Goal: Transaction & Acquisition: Purchase product/service

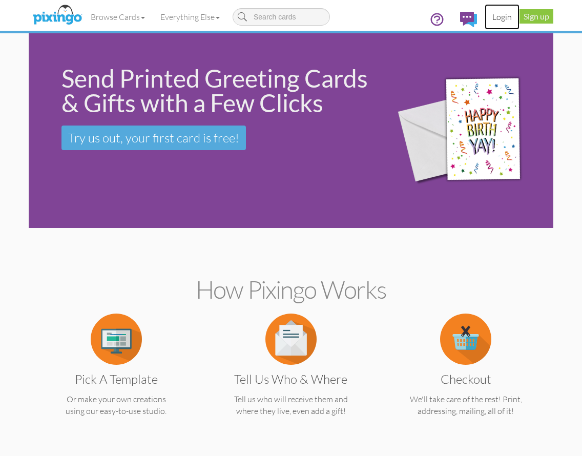
click at [502, 18] on link "Login" at bounding box center [501, 17] width 35 height 26
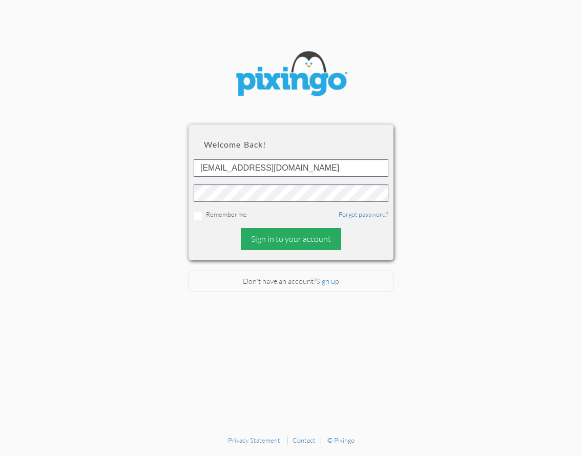
click at [293, 240] on div "Sign in to your account" at bounding box center [291, 239] width 100 height 22
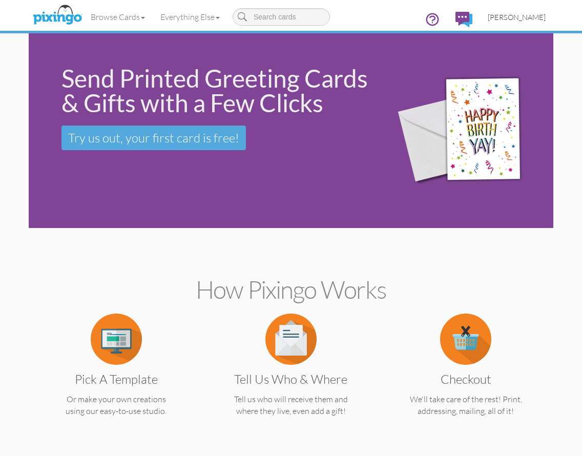
click at [508, 14] on span "[PERSON_NAME]" at bounding box center [516, 17] width 58 height 9
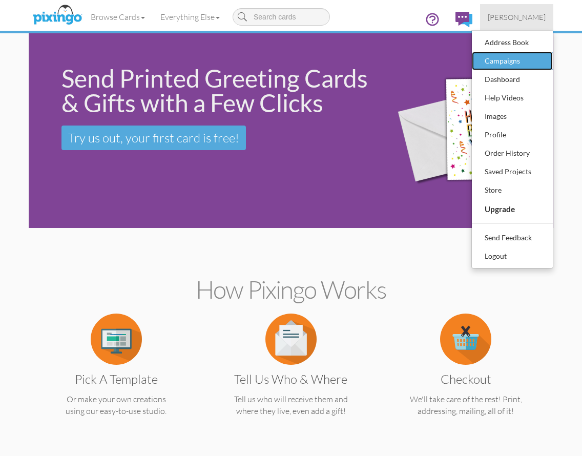
click at [488, 64] on div "Campaigns" at bounding box center [512, 60] width 60 height 15
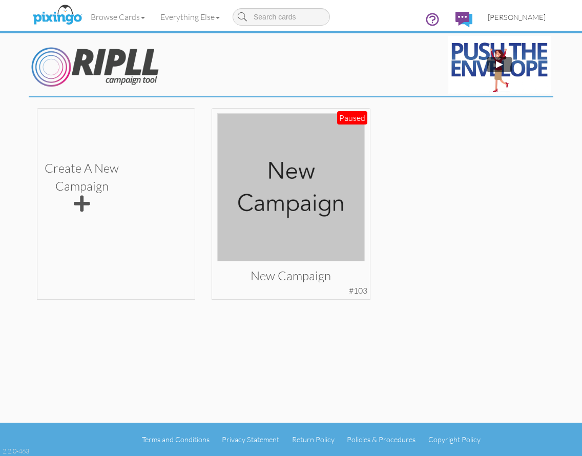
click at [508, 12] on link "[PERSON_NAME]" at bounding box center [516, 17] width 73 height 26
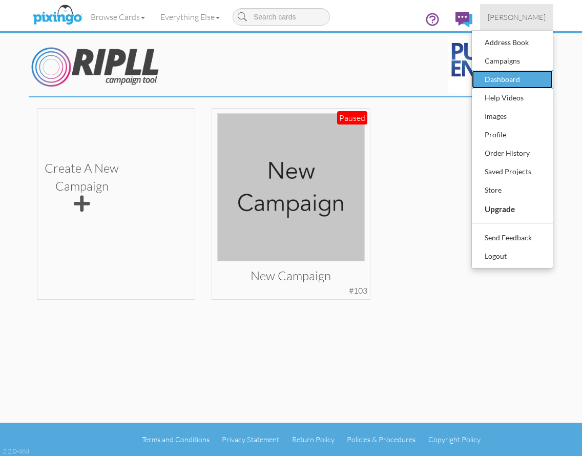
click at [497, 79] on div "Dashboard" at bounding box center [512, 79] width 60 height 15
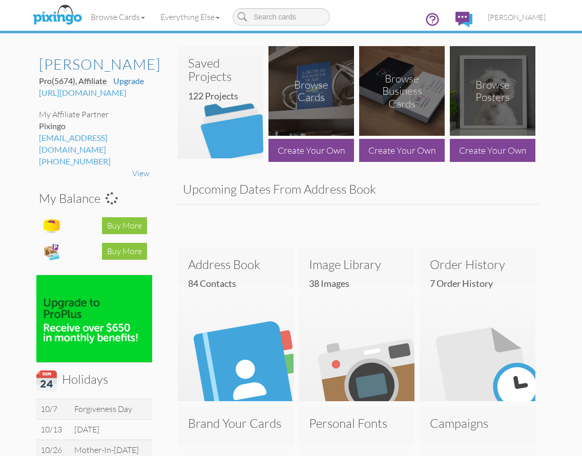
click at [209, 119] on img at bounding box center [220, 108] width 85 height 102
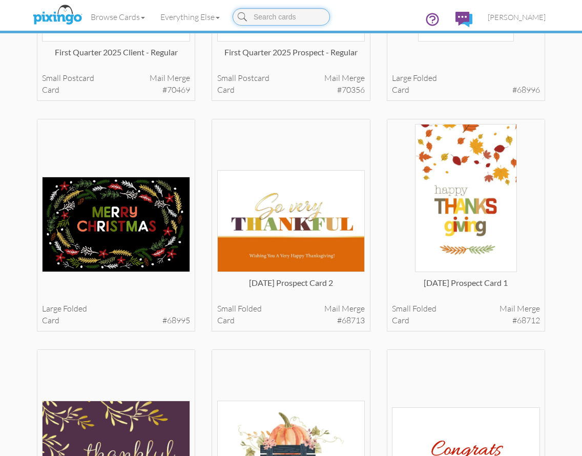
scroll to position [667, 0]
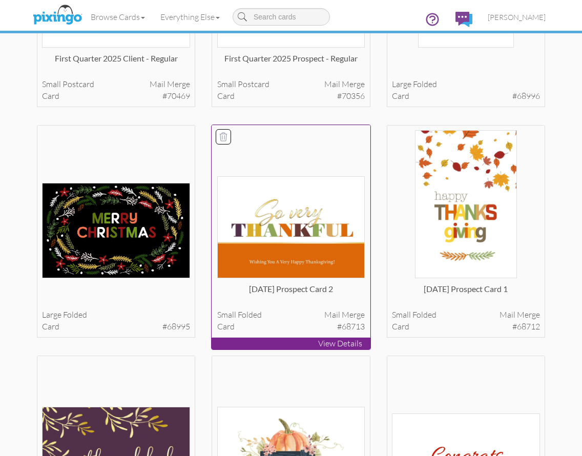
click at [312, 233] on img at bounding box center [291, 227] width 148 height 102
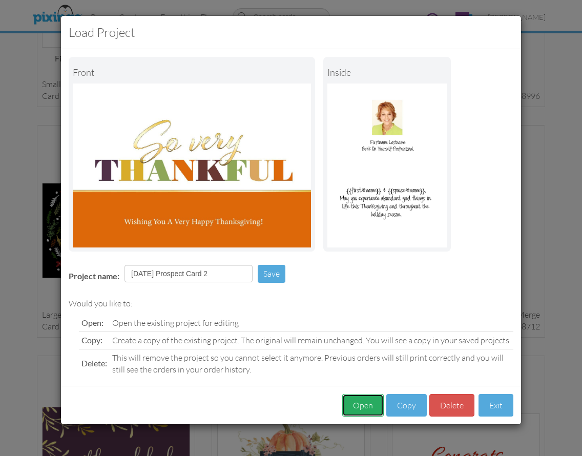
click at [374, 404] on button "Open" at bounding box center [362, 405] width 41 height 23
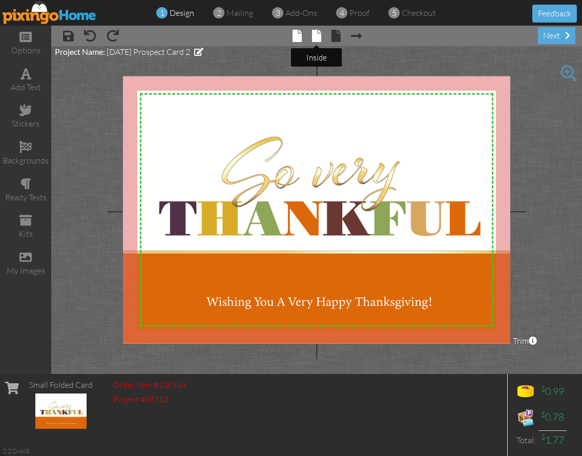
click at [313, 41] on span at bounding box center [316, 36] width 9 height 12
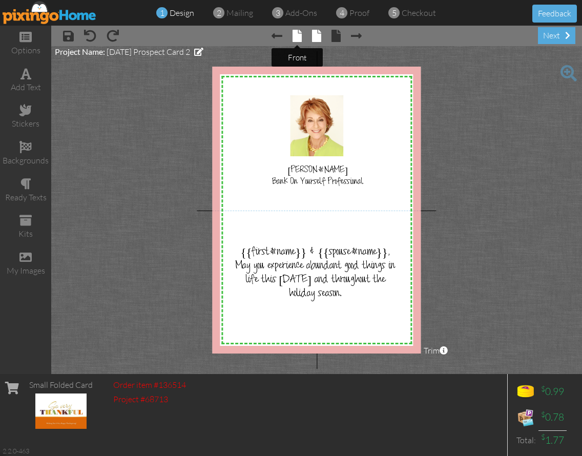
click at [299, 40] on span at bounding box center [296, 36] width 9 height 12
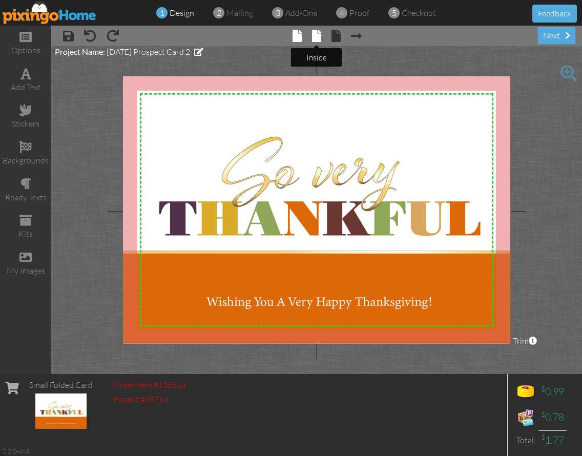
click at [319, 36] on span at bounding box center [316, 36] width 9 height 12
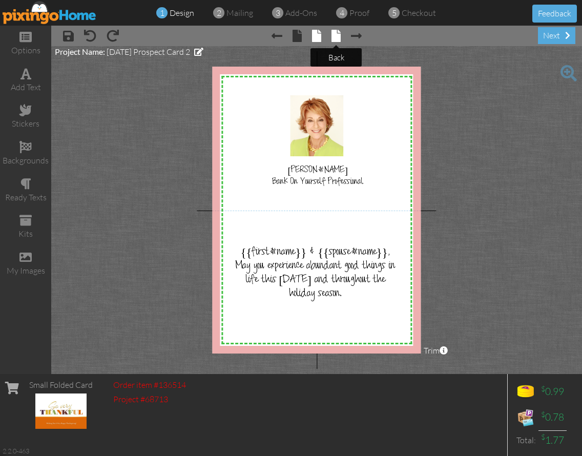
click at [339, 34] on span at bounding box center [335, 36] width 9 height 12
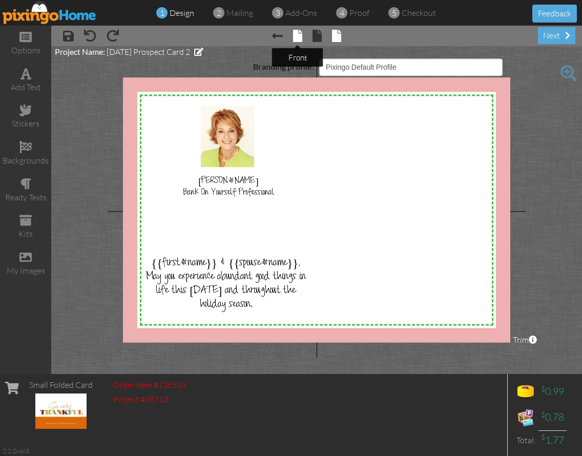
select select "object:1398"
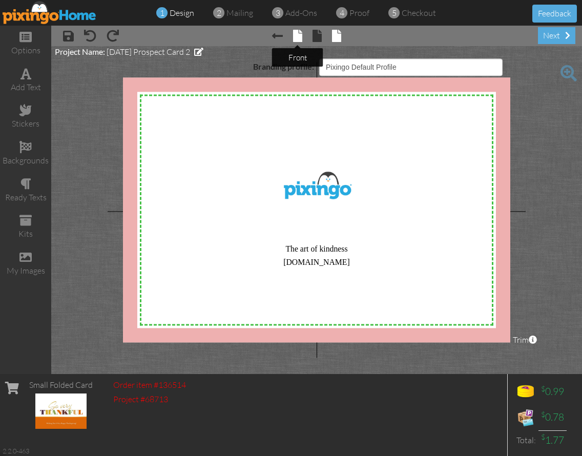
click at [297, 39] on span at bounding box center [297, 36] width 9 height 12
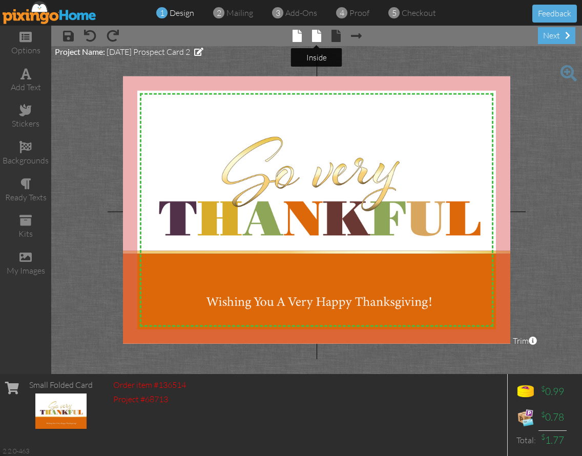
click at [316, 36] on span at bounding box center [316, 36] width 9 height 12
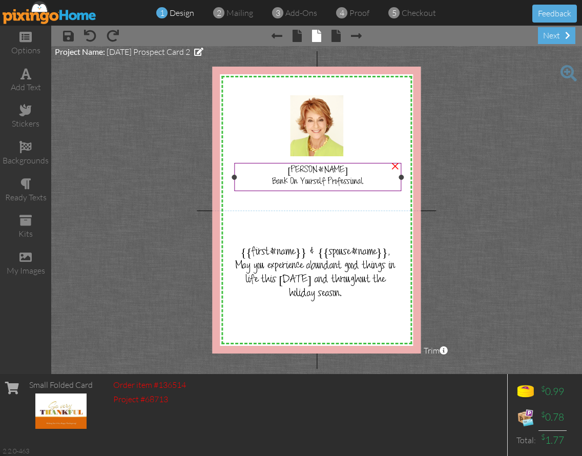
click at [303, 183] on span "Bank On Yourself Professional" at bounding box center [317, 182] width 91 height 11
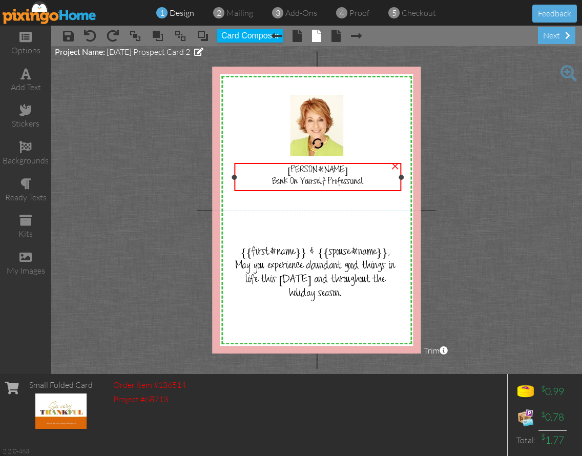
click at [303, 183] on span "Bank On Yourself Professional" at bounding box center [317, 182] width 91 height 11
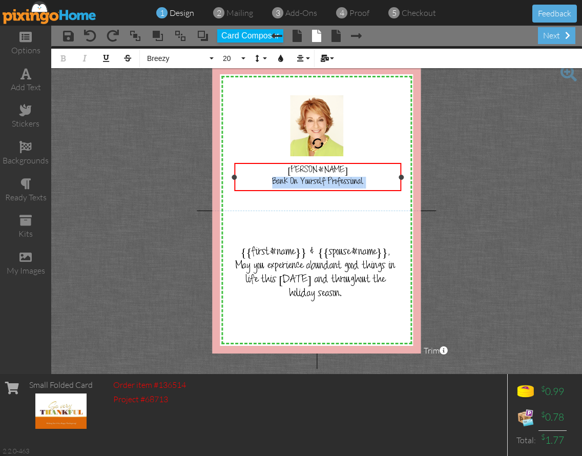
click at [303, 183] on span "Bank On Yourself Professional" at bounding box center [317, 182] width 91 height 11
click at [47, 12] on img at bounding box center [50, 12] width 94 height 23
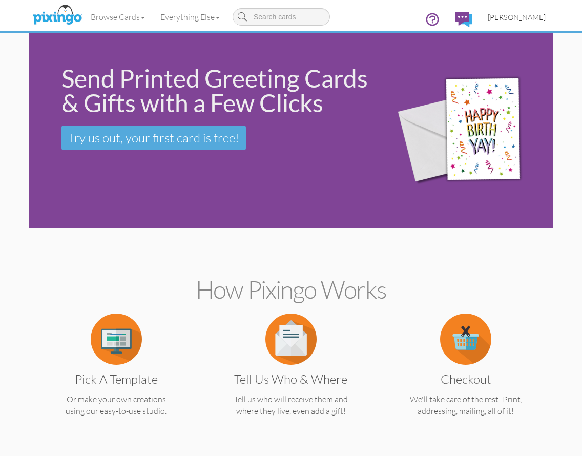
click at [508, 23] on link "[PERSON_NAME]" at bounding box center [516, 17] width 73 height 26
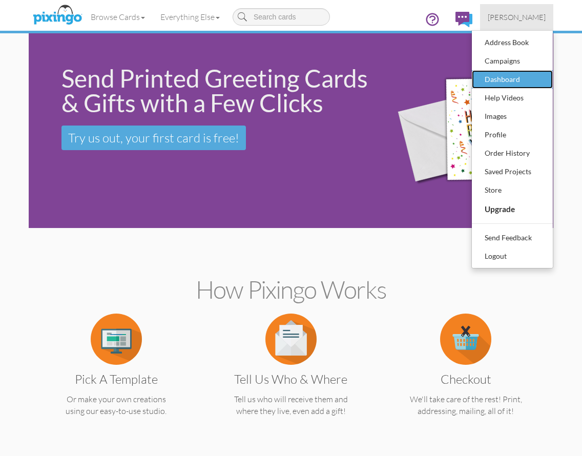
click at [501, 75] on div "Dashboard" at bounding box center [512, 79] width 60 height 15
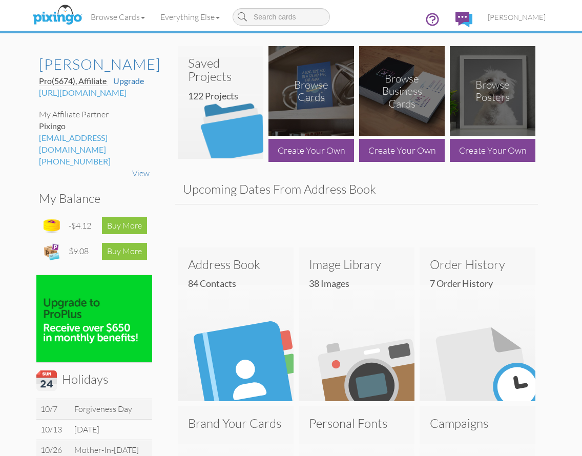
click at [218, 130] on img at bounding box center [220, 108] width 85 height 102
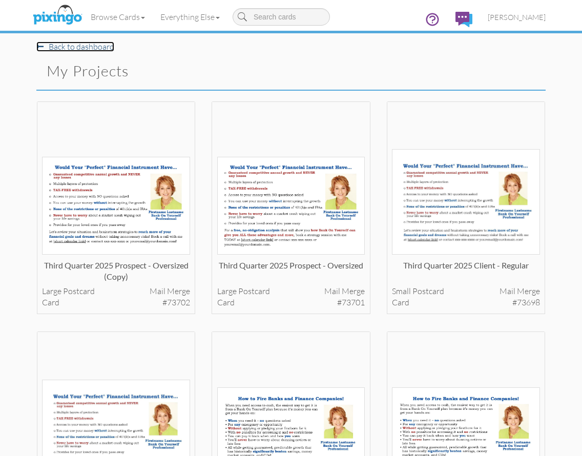
click at [94, 42] on link "Back to dashboard" at bounding box center [75, 46] width 78 height 10
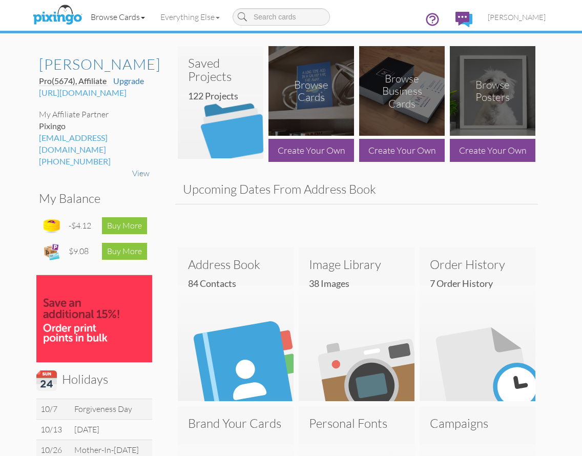
click at [115, 15] on link "Browse Cards" at bounding box center [118, 17] width 70 height 26
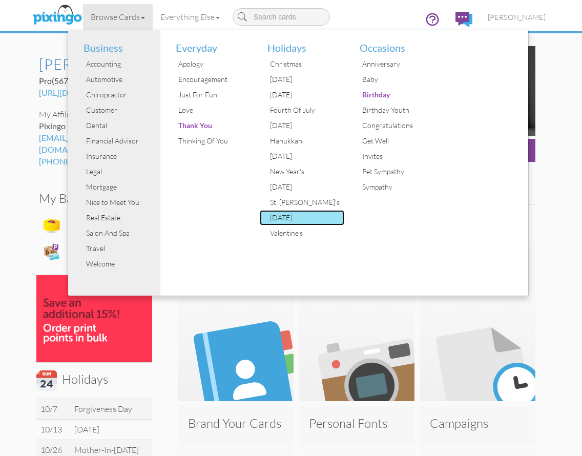
click at [276, 215] on div "[DATE]" at bounding box center [305, 217] width 77 height 15
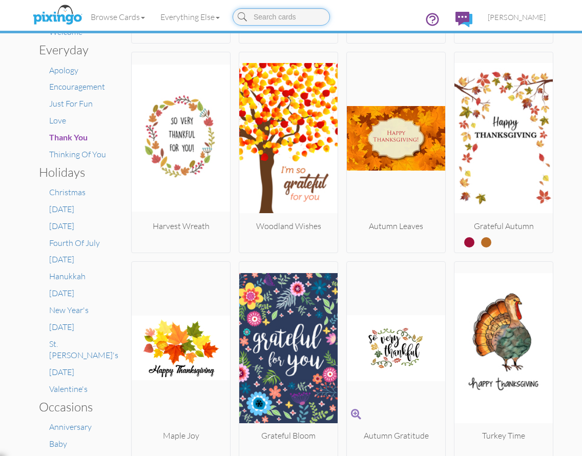
scroll to position [327, 0]
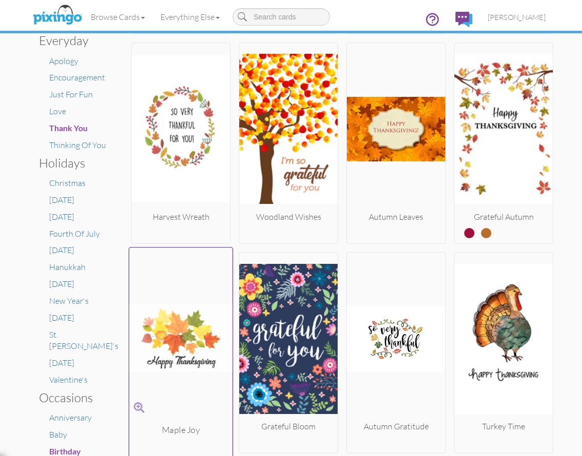
click at [183, 305] on img at bounding box center [180, 338] width 103 height 172
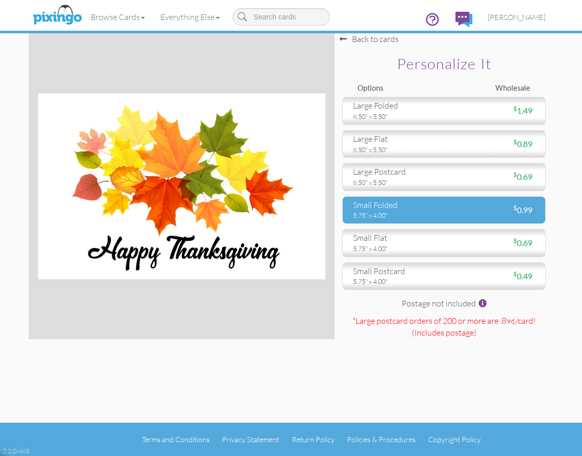
click at [374, 211] on div "5.75" x 4.00"" at bounding box center [394, 214] width 83 height 9
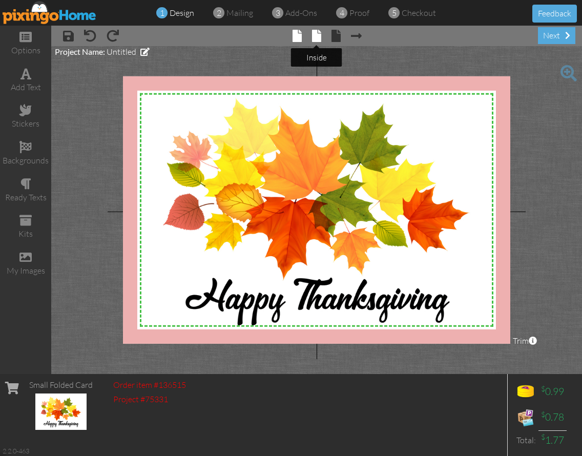
click at [315, 36] on span at bounding box center [316, 36] width 9 height 12
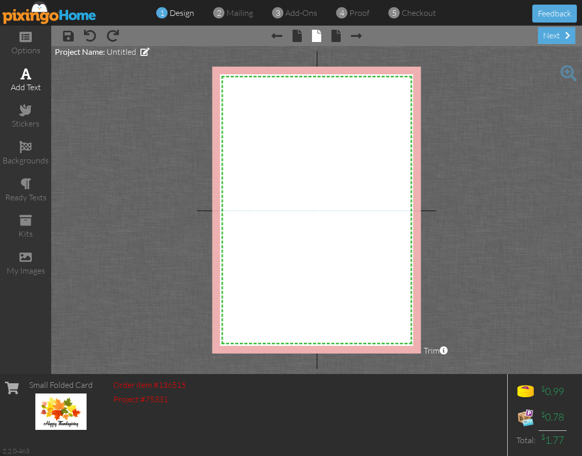
click at [23, 75] on span at bounding box center [25, 74] width 11 height 12
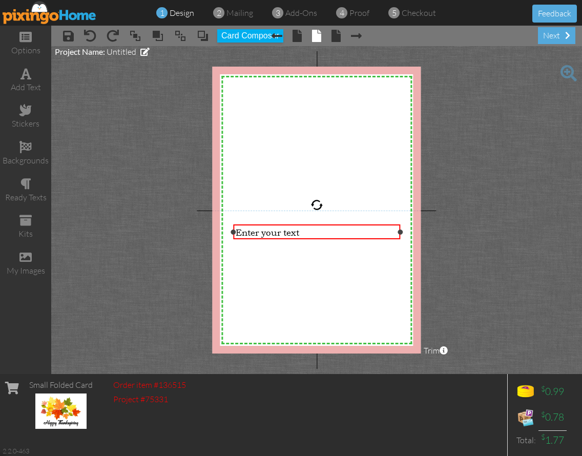
click at [310, 232] on div "Enter your text" at bounding box center [316, 232] width 162 height 11
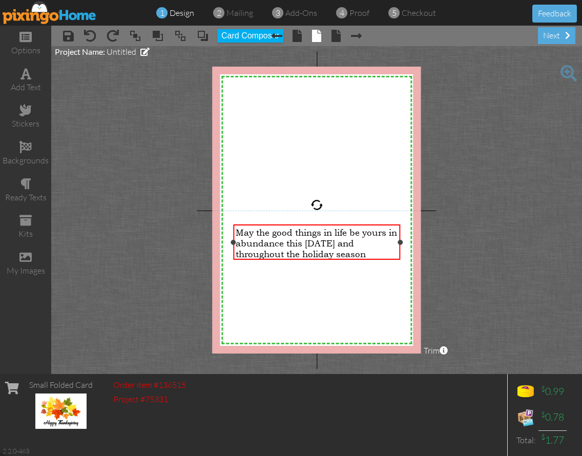
click at [276, 245] on span "May the good things in life be yours in abundance this Thanksgiving and through…" at bounding box center [315, 243] width 161 height 32
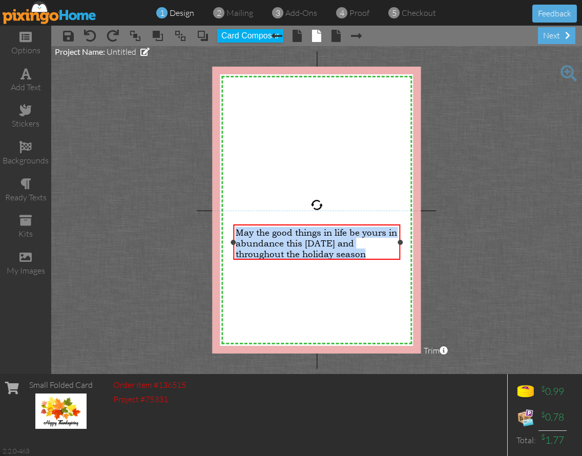
click at [276, 245] on span "May the good things in life be yours in abundance this Thanksgiving and through…" at bounding box center [315, 243] width 161 height 32
click at [369, 255] on div "May the good things in life be yours in abundance this Thanksgiving and through…" at bounding box center [316, 243] width 162 height 32
drag, startPoint x: 369, startPoint y: 255, endPoint x: 231, endPoint y: 230, distance: 139.5
click at [235, 230] on div "May the good things in life be yours in abundance this Thanksgiving and through…" at bounding box center [316, 243] width 162 height 32
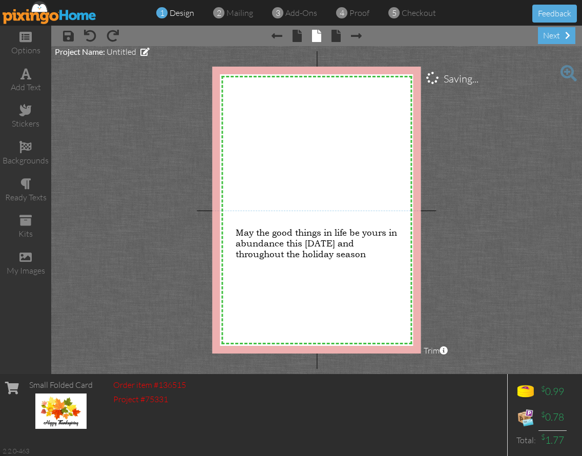
click at [166, 61] on project-studio-wrapper "X X X X X X X X X X X X X X X X X X X X X X X X X X X X X X X X X X X X X X X X…" at bounding box center [316, 210] width 530 height 328
click at [124, 50] on span "Untitled" at bounding box center [121, 52] width 30 height 10
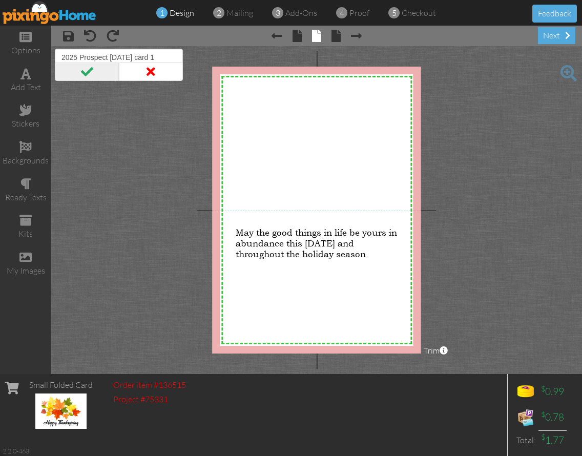
type input "2025 Prospect Thanksgiving card 1"
click at [93, 68] on span at bounding box center [87, 71] width 64 height 18
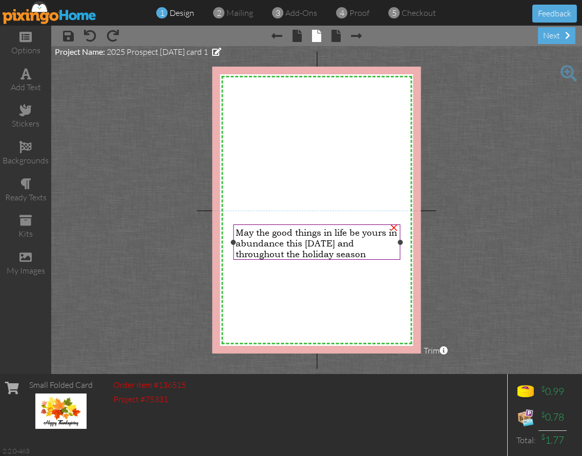
click at [284, 245] on span "May the good things in life be yours in abundance this Thanksgiving and through…" at bounding box center [315, 243] width 161 height 32
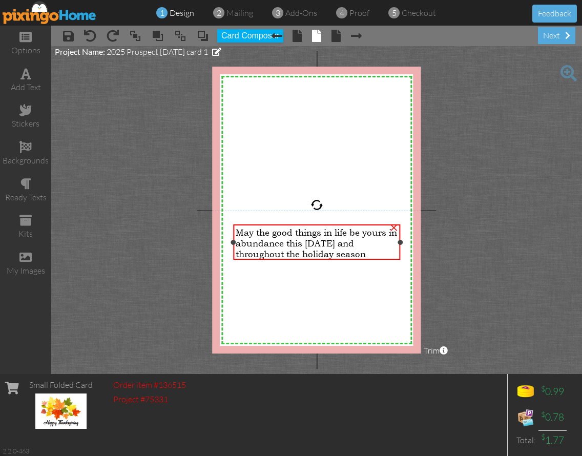
click at [277, 245] on span "May the good things in life be yours in abundance this Thanksgiving and through…" at bounding box center [315, 243] width 161 height 32
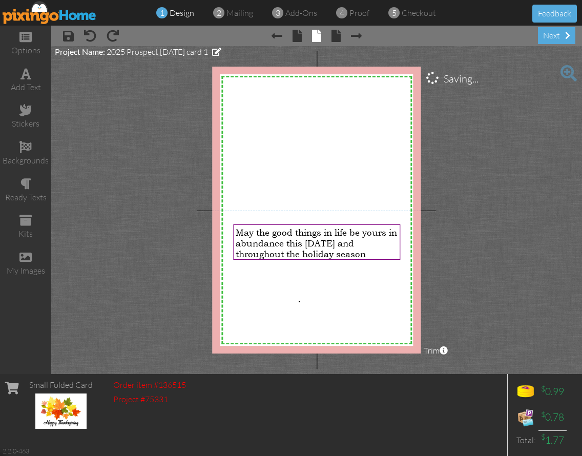
click at [298, 301] on div "X X X X X X X X X X X X X X X X X X X X X X X X X X X X X X X X X X X X X X X X…" at bounding box center [316, 210] width 208 height 287
click at [340, 241] on span "May the good things in life be yours in abundance this Thanksgiving and through…" at bounding box center [315, 243] width 161 height 32
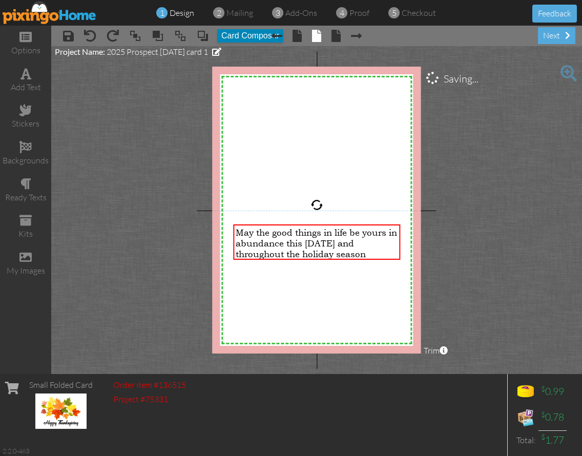
click at [259, 34] on button "Card Composer" at bounding box center [250, 35] width 66 height 13
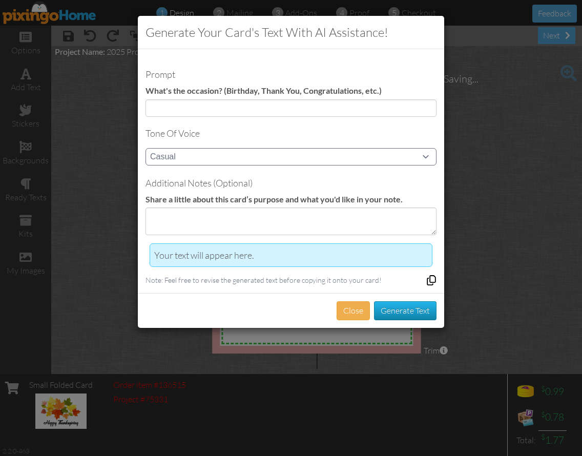
click at [194, 93] on div "Prompt What's the occasion? (Birthday, Thank You, Congratulations, etc.) Tone o…" at bounding box center [291, 171] width 306 height 244
click at [351, 310] on button "Close" at bounding box center [352, 310] width 33 height 19
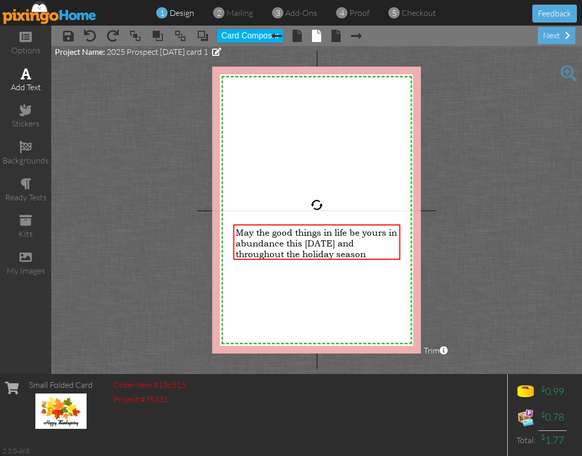
click at [32, 78] on div "add text" at bounding box center [25, 80] width 51 height 36
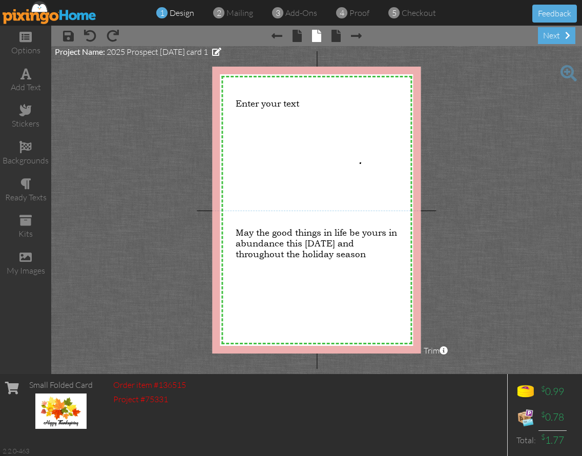
click at [359, 162] on div "X X X X X X X X X X X X X X X X X X X X X X X X X X X X X X X X X X X X X X X X…" at bounding box center [316, 210] width 208 height 287
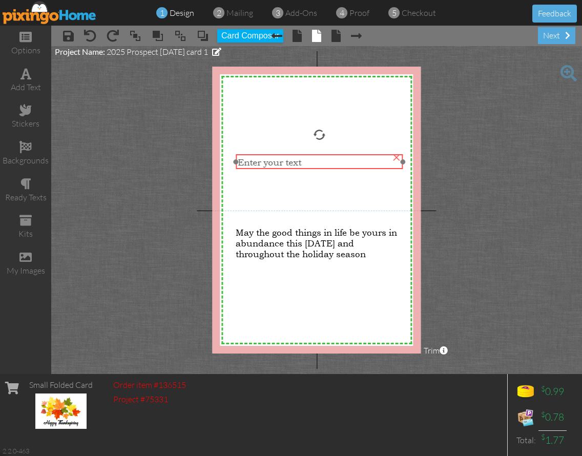
drag, startPoint x: 312, startPoint y: 103, endPoint x: 314, endPoint y: 162, distance: 58.9
click at [314, 162] on div "Enter your text" at bounding box center [319, 162] width 162 height 11
click at [24, 256] on span at bounding box center [25, 257] width 12 height 12
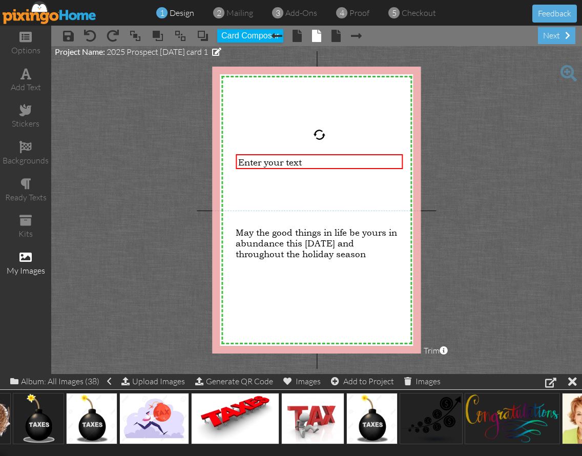
scroll to position [0, 1917]
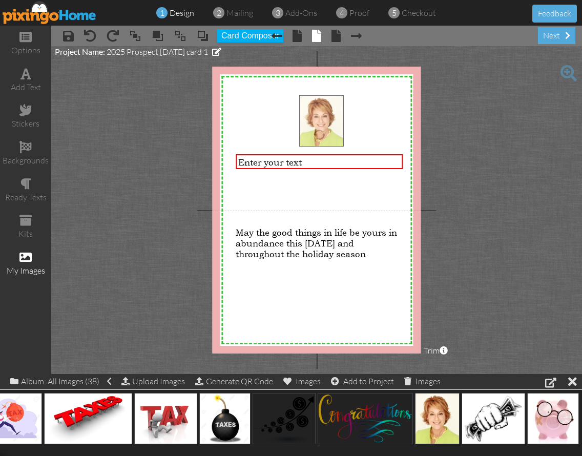
drag, startPoint x: 449, startPoint y: 417, endPoint x: 334, endPoint y: 118, distance: 320.1
click at [334, 118] on body "1 design 2 mailing 3 add-ons 4 proof 5 checkout Feedback options add text stick…" at bounding box center [291, 228] width 582 height 456
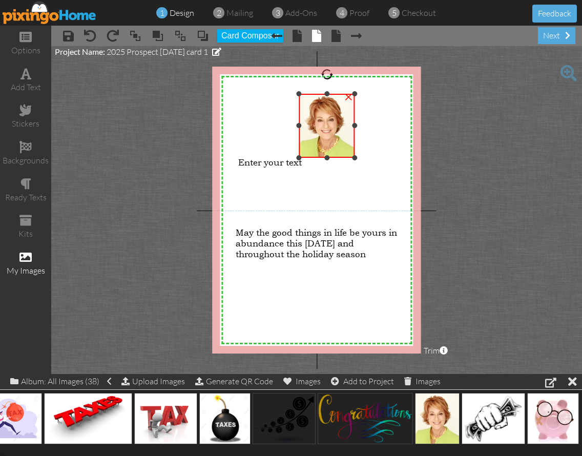
drag, startPoint x: 389, startPoint y: 197, endPoint x: 351, endPoint y: 156, distance: 55.4
click at [351, 156] on div "×" at bounding box center [327, 126] width 56 height 64
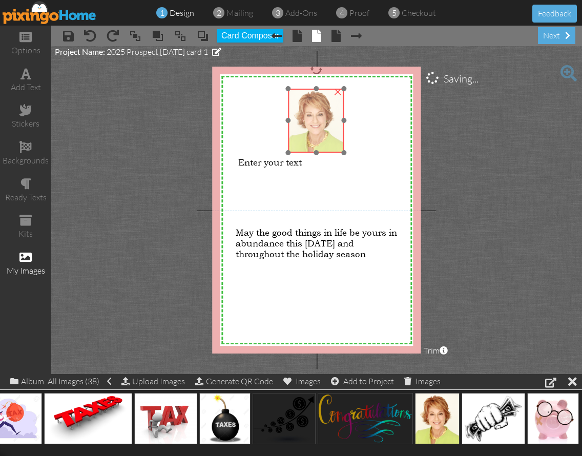
drag, startPoint x: 322, startPoint y: 134, endPoint x: 311, endPoint y: 129, distance: 11.9
click at [311, 129] on img at bounding box center [316, 121] width 56 height 64
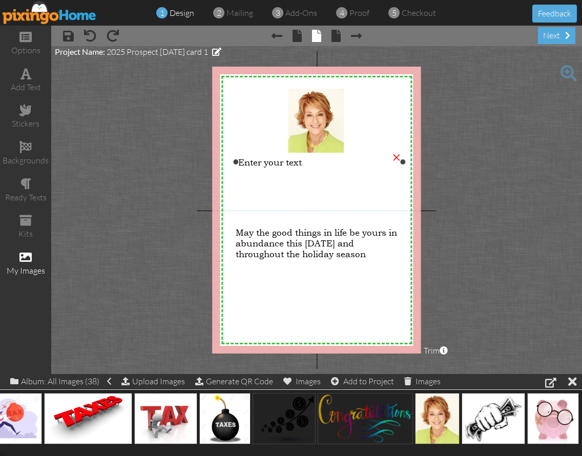
click at [266, 163] on span "Enter your text" at bounding box center [269, 162] width 63 height 11
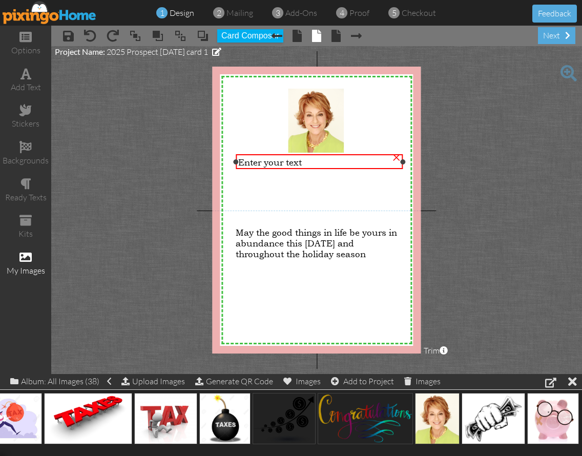
click at [266, 163] on span "Enter your text" at bounding box center [269, 162] width 63 height 11
click at [487, 150] on project-studio-wrapper "X X X X X X X X X X X X X X X X X X X X X X X X X X X X X X X X X X X X X X X X…" at bounding box center [316, 210] width 530 height 328
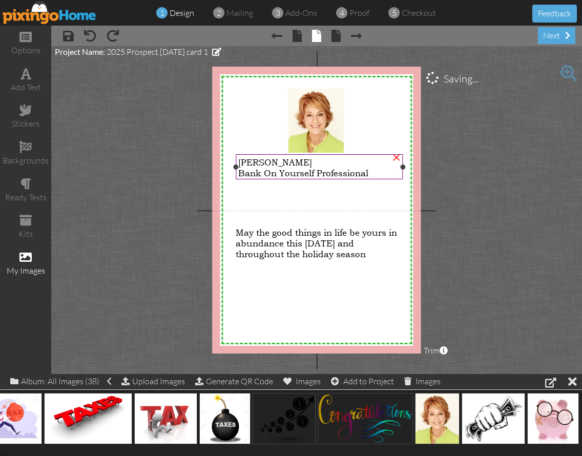
click at [309, 166] on span "Firstname Lastname" at bounding box center [275, 162] width 74 height 11
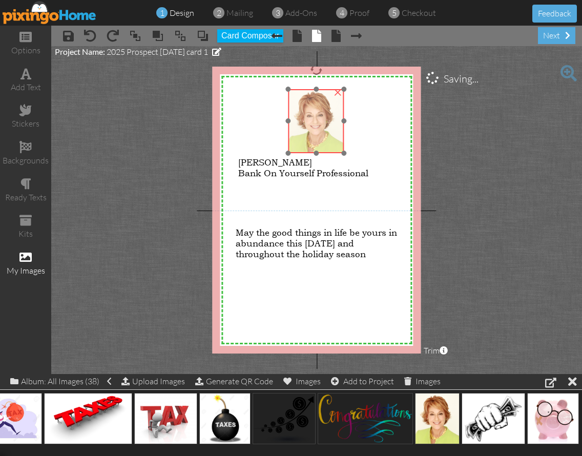
click at [315, 143] on img at bounding box center [316, 121] width 56 height 64
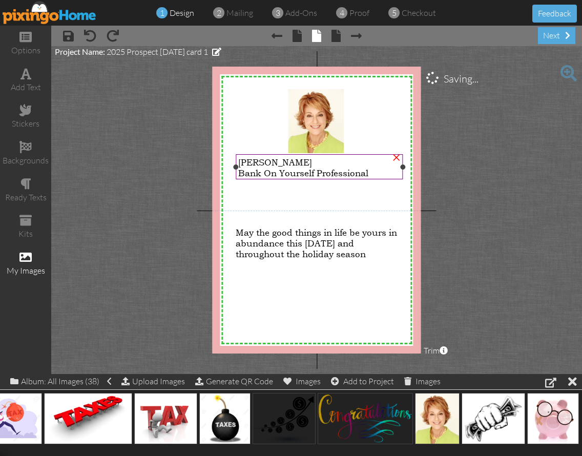
click at [296, 176] on span "Bank On Yourself Professional" at bounding box center [303, 172] width 130 height 11
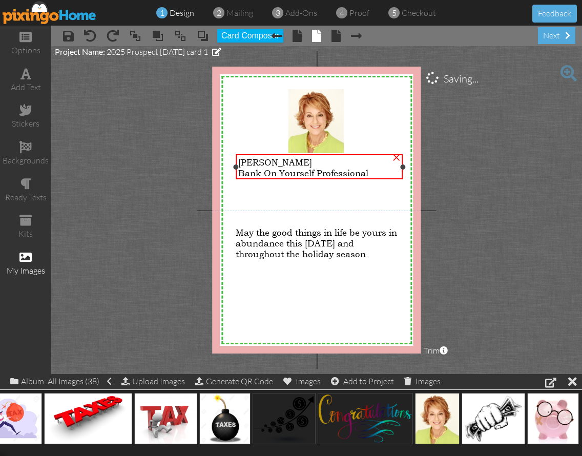
click at [296, 176] on span "Bank On Yourself Professional" at bounding box center [303, 172] width 130 height 11
click at [305, 162] on span "Firstname Lastname" at bounding box center [275, 162] width 74 height 11
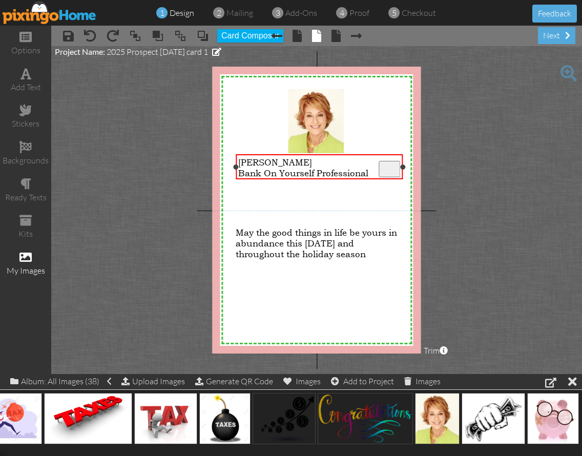
click at [305, 162] on span "Firstname Lastname" at bounding box center [275, 162] width 74 height 11
click at [301, 292] on body "1 design 2 mailing 3 add-ons 4 proof 5 checkout Feedback options add text stick…" at bounding box center [291, 228] width 582 height 456
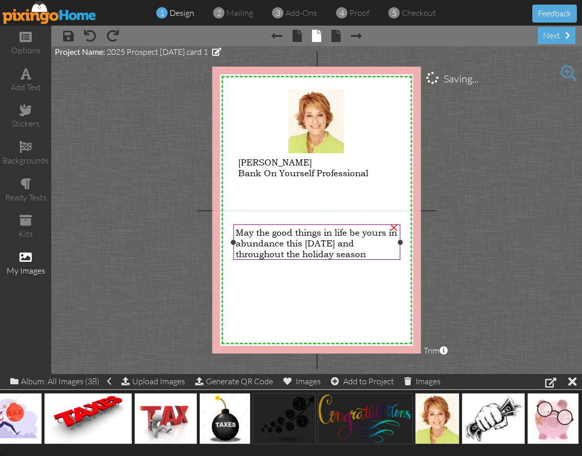
click at [294, 243] on span "May the good things in life be yours in abundance this Thanksgiving and through…" at bounding box center [315, 243] width 161 height 32
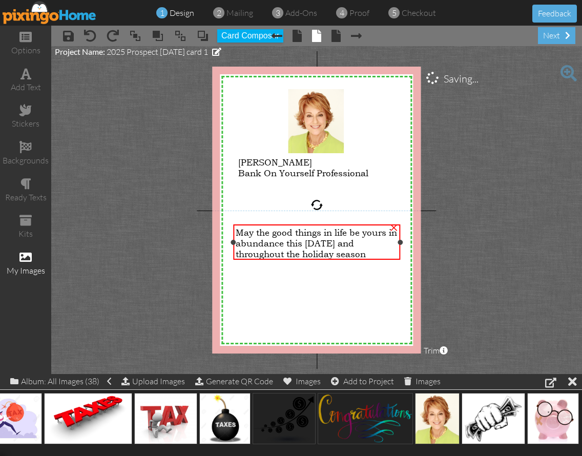
click at [294, 243] on span "May the good things in life be yours in abundance this Thanksgiving and through…" at bounding box center [315, 243] width 161 height 32
click at [232, 12] on span "mailing" at bounding box center [239, 13] width 27 height 10
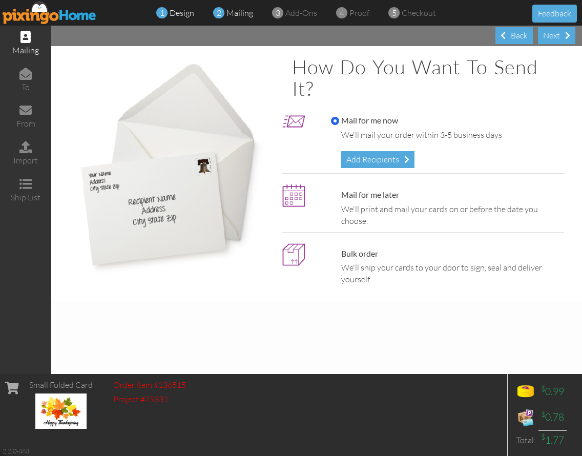
click at [180, 13] on span "design" at bounding box center [181, 13] width 25 height 10
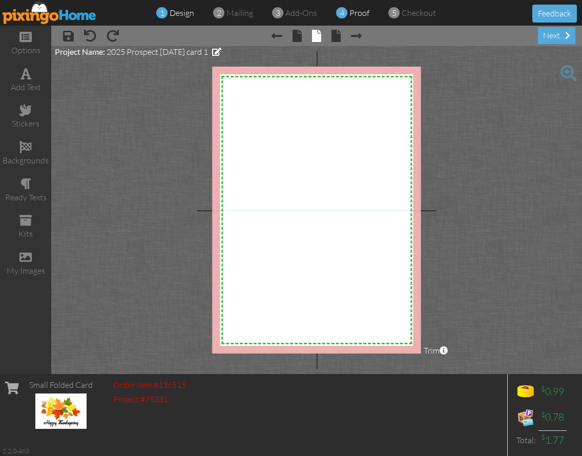
click at [357, 11] on span "proof" at bounding box center [359, 13] width 20 height 10
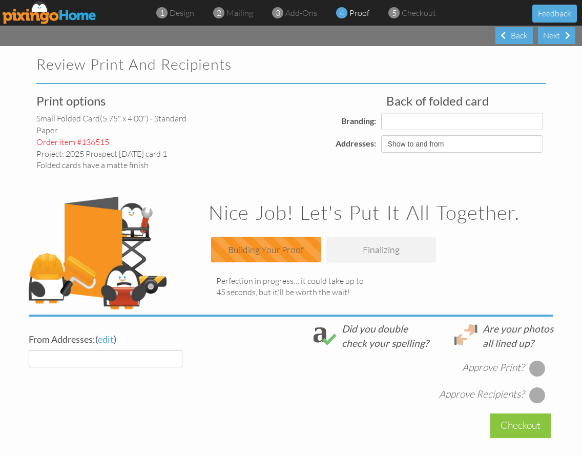
select select "object:3479"
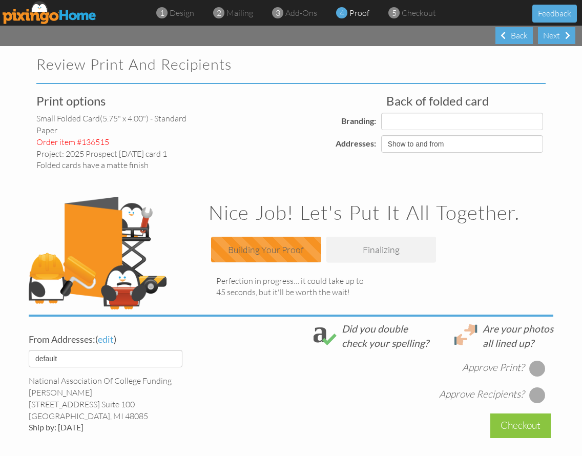
select select "object:3481"
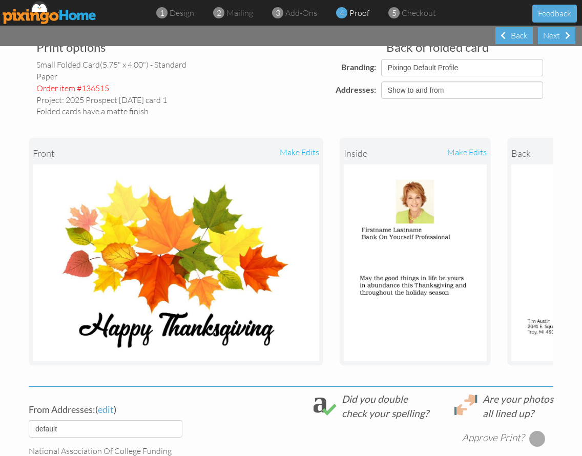
scroll to position [136, 0]
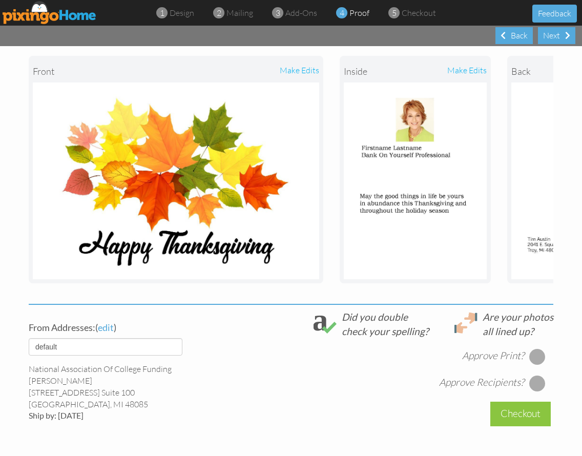
click at [180, 20] on div "1 design 2 mailing 3 add-ons 4 proof 5 checkout Feedback" at bounding box center [291, 13] width 582 height 26
click at [180, 10] on span "design" at bounding box center [181, 13] width 25 height 10
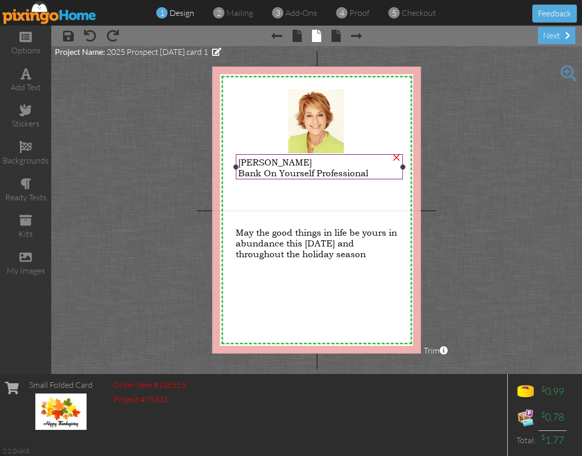
click at [267, 167] on span "Bank On Yourself Professional" at bounding box center [303, 172] width 130 height 11
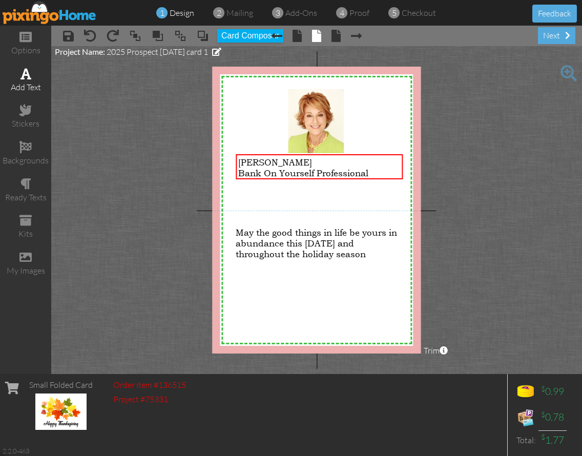
click at [31, 77] on div "add text" at bounding box center [25, 80] width 51 height 36
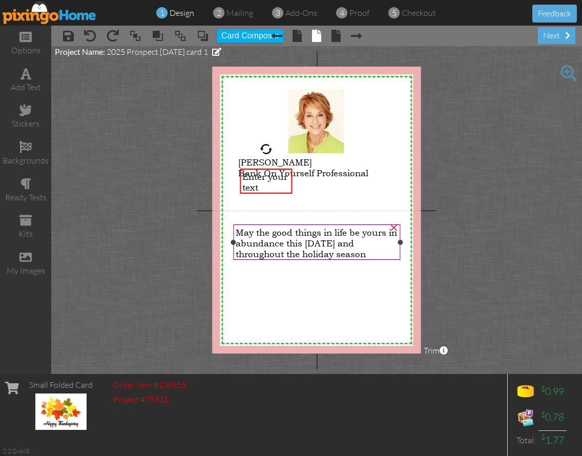
click at [287, 238] on span "May the good things in life be yours in abundance this Thanksgiving and through…" at bounding box center [315, 243] width 161 height 32
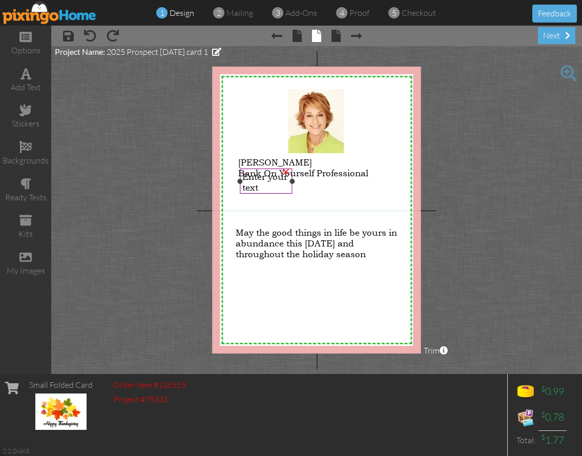
click at [269, 178] on span "Enter your text" at bounding box center [264, 182] width 45 height 22
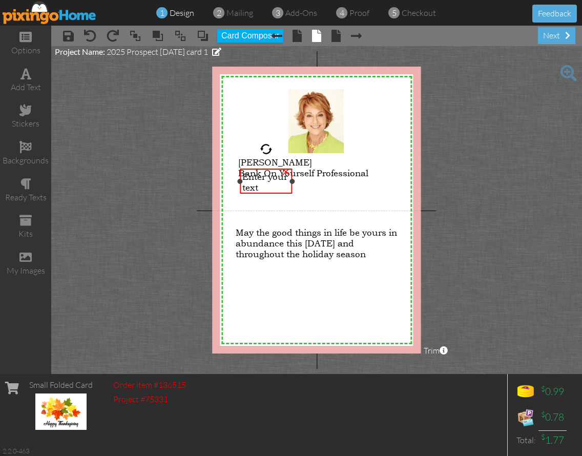
click at [285, 171] on div "×" at bounding box center [285, 170] width 16 height 16
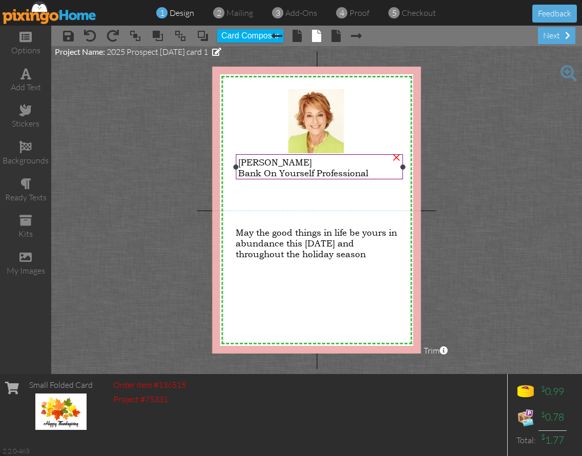
click at [278, 162] on span "Firstname Lastname" at bounding box center [275, 162] width 74 height 11
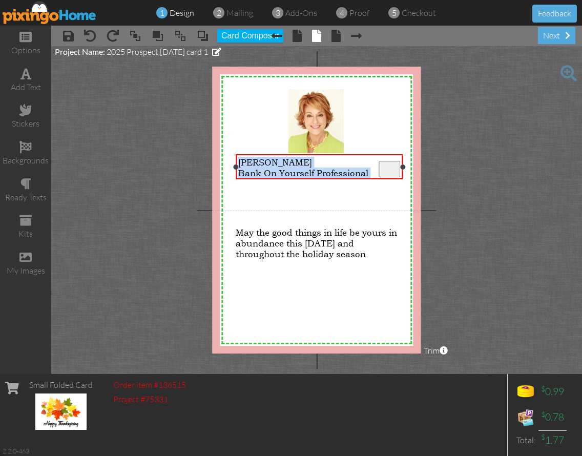
drag, startPoint x: 373, startPoint y: 175, endPoint x: 231, endPoint y: 154, distance: 143.3
click at [238, 157] on div "Firstname Lastname Bank On Yourself Professional" at bounding box center [319, 168] width 162 height 22
click at [68, 35] on span at bounding box center [68, 36] width 11 height 12
click at [243, 37] on button "Card Composer" at bounding box center [250, 35] width 66 height 13
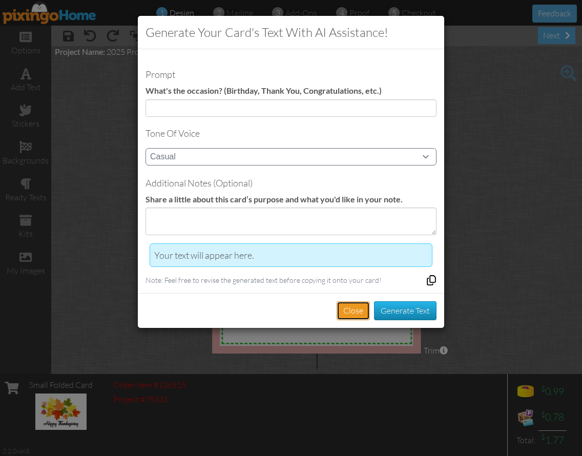
click at [353, 307] on button "Close" at bounding box center [352, 310] width 33 height 19
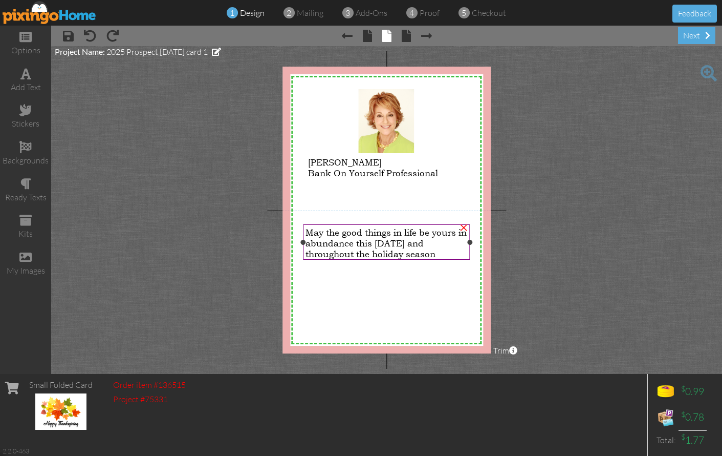
click at [359, 244] on span "May the good things in life be yours in abundance this Thanksgiving and through…" at bounding box center [386, 243] width 161 height 32
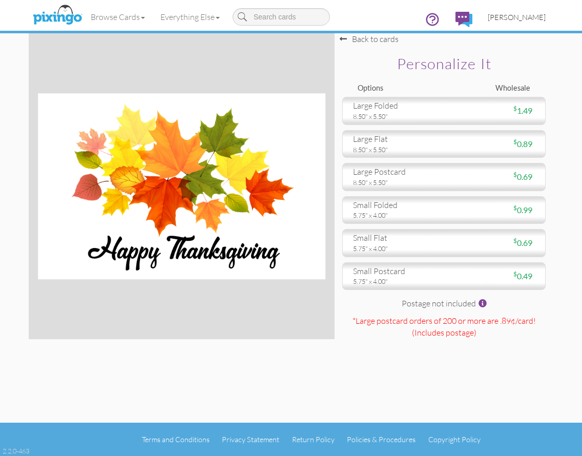
click at [524, 17] on span "[PERSON_NAME]" at bounding box center [516, 17] width 58 height 9
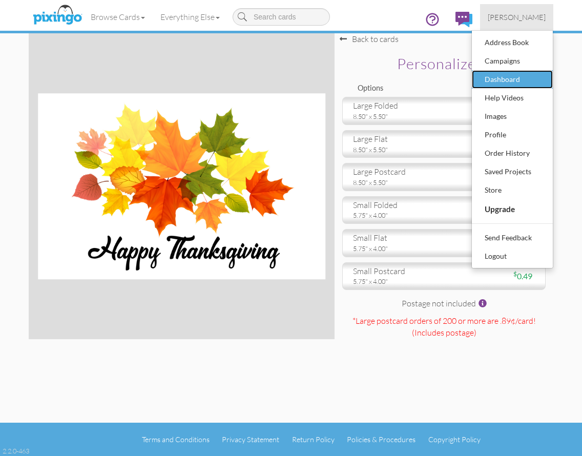
click at [515, 77] on div "Dashboard" at bounding box center [512, 79] width 60 height 15
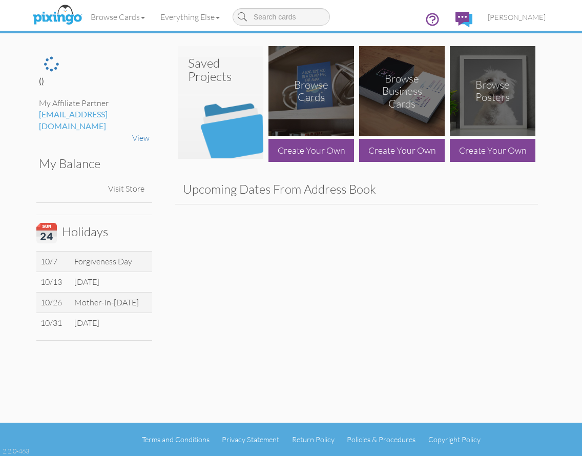
click at [235, 113] on img at bounding box center [220, 108] width 85 height 102
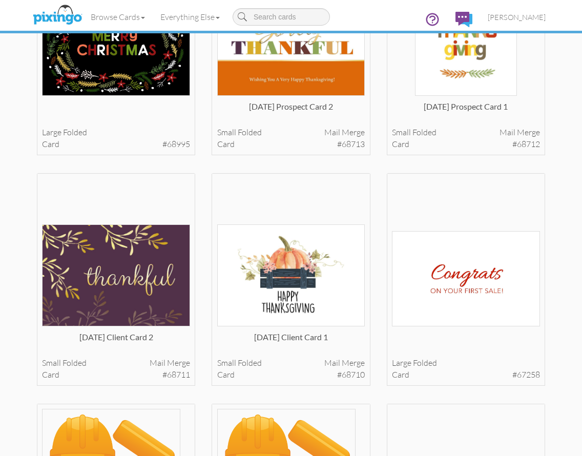
scroll to position [852, 0]
